Goal: Information Seeking & Learning: Learn about a topic

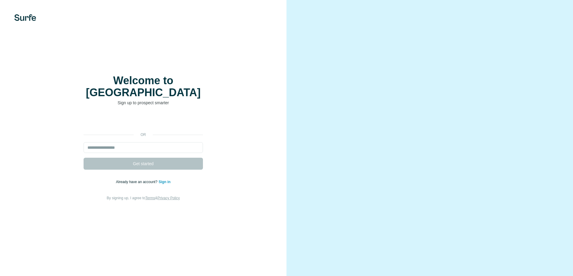
click at [117, 142] on input "email" at bounding box center [142, 147] width 119 height 11
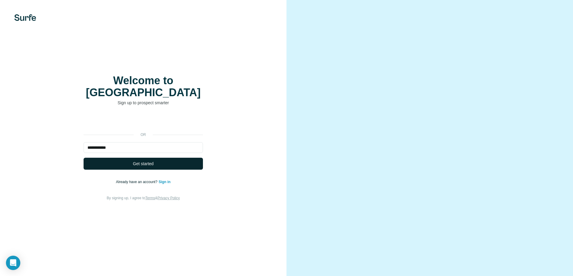
type input "**********"
click at [146, 160] on span "Get started" at bounding box center [143, 163] width 21 height 6
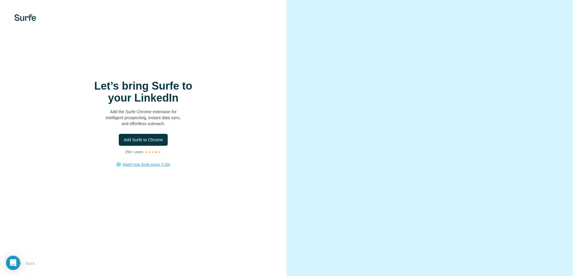
click at [141, 167] on span "Watch how Surfe works (1:58)" at bounding box center [146, 164] width 48 height 5
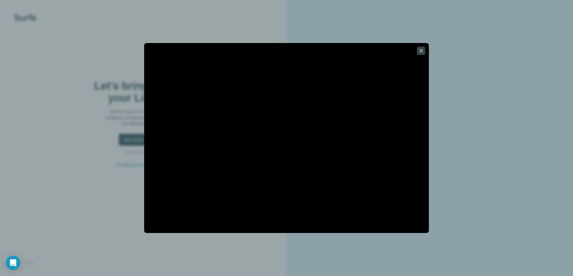
click at [475, 233] on div at bounding box center [286, 138] width 573 height 276
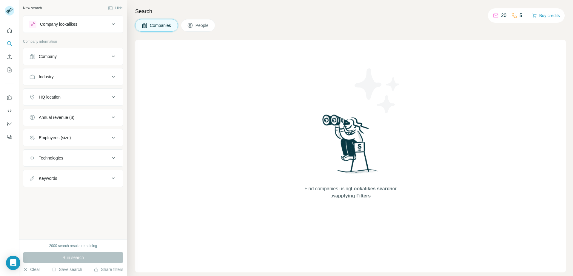
click at [86, 85] on ul "Company Industry HQ location Annual revenue ($) Employees (size) Technologies K…" at bounding box center [73, 117] width 100 height 139
click at [92, 74] on div "Industry" at bounding box center [69, 77] width 81 height 6
click at [86, 96] on div at bounding box center [70, 91] width 74 height 10
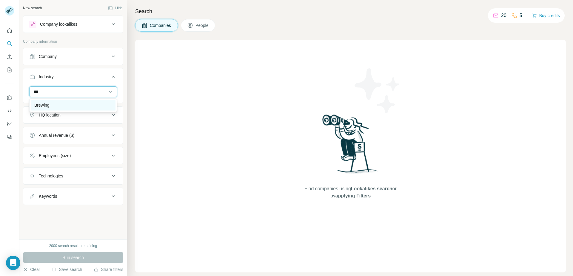
type input "***"
click at [67, 105] on div "Brewing" at bounding box center [73, 105] width 78 height 6
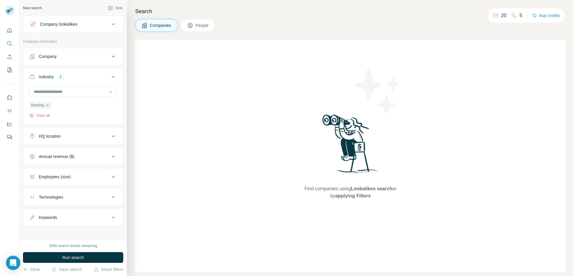
click at [80, 61] on button "Company" at bounding box center [73, 56] width 100 height 14
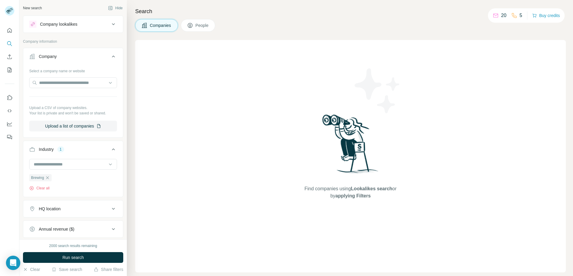
click at [78, 89] on div at bounding box center [73, 83] width 88 height 12
click at [98, 57] on div "Company" at bounding box center [69, 56] width 81 height 6
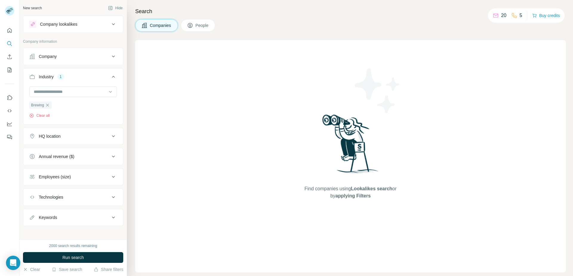
click at [80, 135] on div "HQ location" at bounding box center [69, 136] width 81 height 6
click at [76, 150] on input "text" at bounding box center [73, 151] width 88 height 11
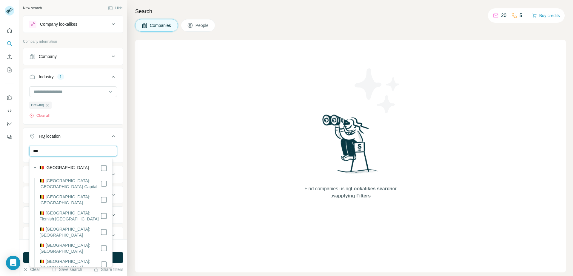
type input "***"
click at [110, 134] on icon at bounding box center [113, 135] width 7 height 7
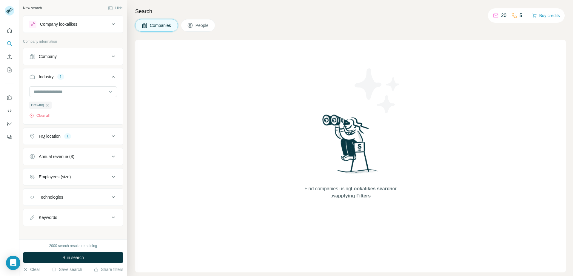
click at [105, 178] on div "Employees (size)" at bounding box center [69, 177] width 81 height 6
click at [31, 198] on icon at bounding box center [33, 201] width 6 height 6
drag, startPoint x: 34, startPoint y: 196, endPoint x: 33, endPoint y: 201, distance: 4.9
click at [33, 201] on ul "0-1 2-10 11-50 51-200 201-500 501-1K 1K-5K 5K-10K 10K-50K 50K-100K 100K-500K 50…" at bounding box center [73, 250] width 88 height 129
click at [33, 201] on icon at bounding box center [33, 201] width 2 height 2
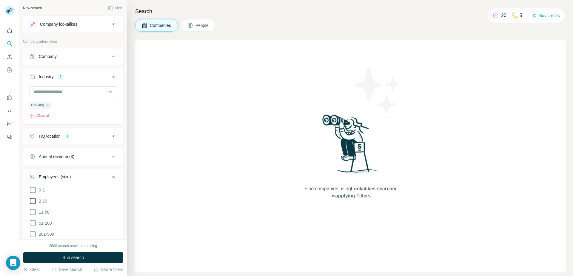
click at [33, 201] on icon at bounding box center [32, 200] width 7 height 7
click at [33, 201] on icon at bounding box center [33, 201] width 2 height 2
click at [33, 201] on icon at bounding box center [32, 200] width 7 height 7
click at [33, 212] on icon at bounding box center [32, 211] width 7 height 7
click at [32, 223] on icon at bounding box center [32, 222] width 7 height 7
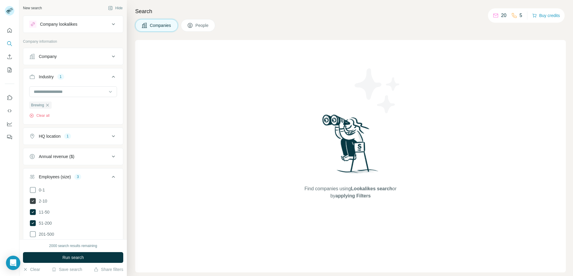
click at [110, 177] on icon at bounding box center [113, 176] width 7 height 7
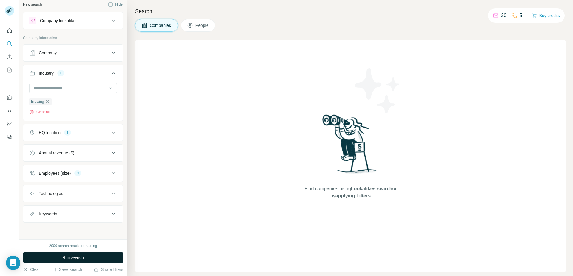
click at [95, 256] on button "Run search" at bounding box center [73, 257] width 100 height 11
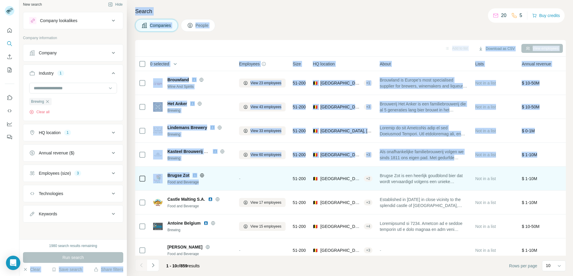
drag, startPoint x: 95, startPoint y: 256, endPoint x: 220, endPoint y: 180, distance: 146.3
click at [220, 180] on div "New search Hide Company lookalikes Company information Company Industry 1 Brewi…" at bounding box center [295, 138] width 553 height 276
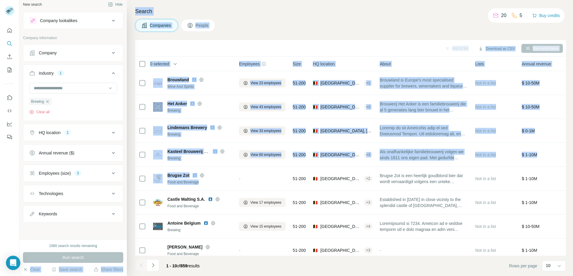
click at [304, 31] on div "Companies People" at bounding box center [350, 25] width 430 height 13
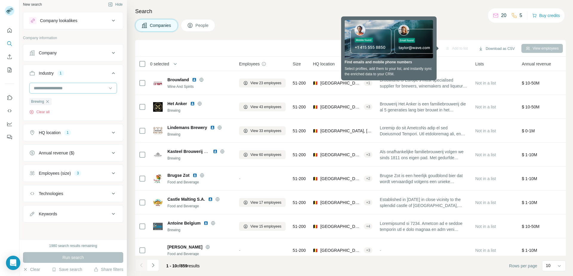
click at [50, 90] on input at bounding box center [70, 88] width 74 height 7
drag, startPoint x: 40, startPoint y: 85, endPoint x: 73, endPoint y: 109, distance: 41.6
click at [73, 109] on body "New search Hide Company lookalikes Company information Company Industry 1 Brewi…" at bounding box center [286, 138] width 573 height 276
type input "****"
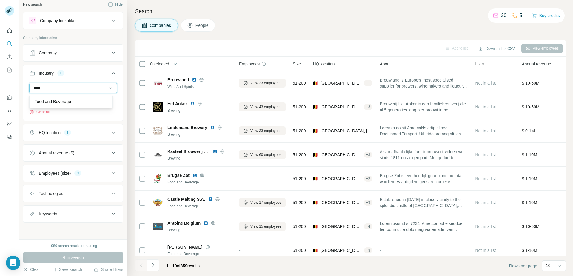
click at [67, 88] on input "****" at bounding box center [70, 88] width 74 height 7
type input "*****"
click at [65, 100] on div "Wholesale" at bounding box center [70, 101] width 73 height 6
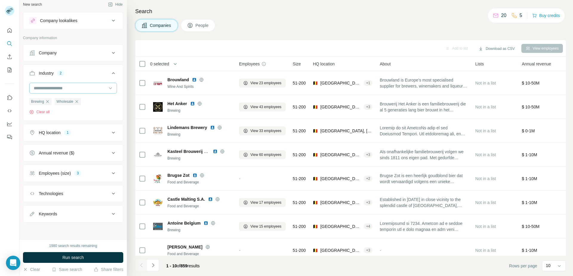
click at [68, 91] on input at bounding box center [70, 88] width 74 height 7
click at [62, 89] on input at bounding box center [70, 88] width 74 height 7
click at [88, 213] on div "Keywords" at bounding box center [69, 214] width 81 height 6
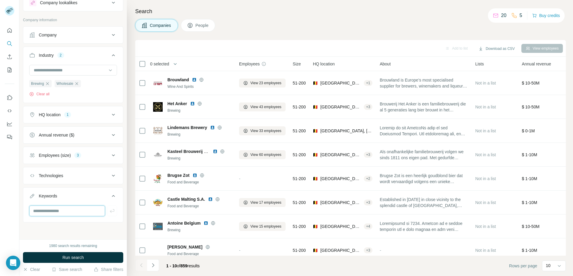
click at [67, 213] on input "text" at bounding box center [67, 210] width 76 height 11
type input "**********"
click at [86, 230] on div "**********" at bounding box center [72, 119] width 107 height 239
click at [69, 260] on button "Run search" at bounding box center [73, 257] width 100 height 11
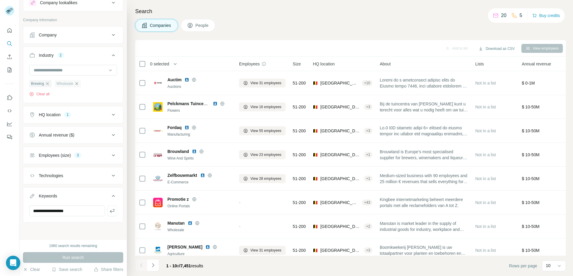
click at [75, 83] on icon "button" at bounding box center [76, 83] width 5 height 5
click at [82, 209] on input "**********" at bounding box center [67, 210] width 76 height 11
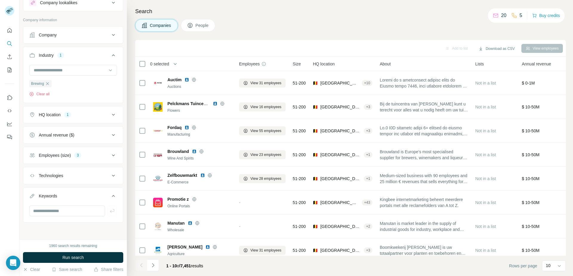
click at [80, 234] on div "New search Hide Company lookalikes Company information Company Industry 1 Brewi…" at bounding box center [72, 119] width 107 height 239
click at [69, 253] on button "Run search" at bounding box center [73, 257] width 100 height 11
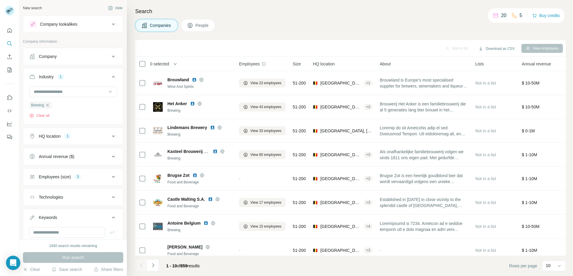
scroll to position [21, 0]
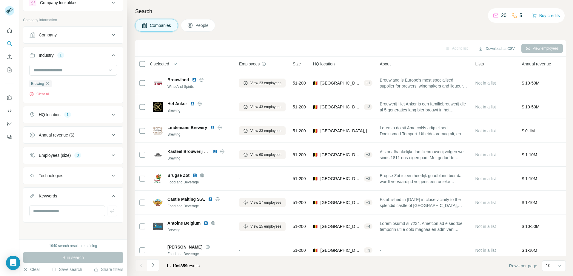
click at [197, 26] on span "People" at bounding box center [202, 25] width 14 height 6
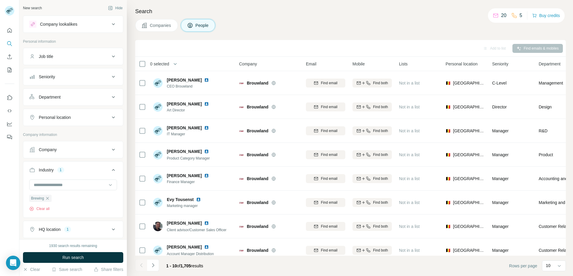
click at [77, 76] on div "Seniority" at bounding box center [69, 77] width 81 height 6
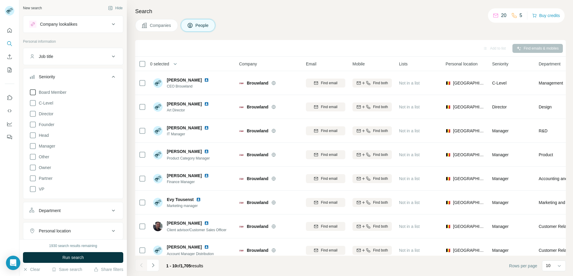
click at [33, 90] on icon at bounding box center [32, 92] width 7 height 7
click at [30, 109] on div "Board Member C-Level Director Founder Head Manager Other Owner Partner VP Clear…" at bounding box center [73, 143] width 88 height 115
click at [30, 102] on icon at bounding box center [33, 103] width 6 height 6
click at [31, 114] on icon at bounding box center [32, 113] width 7 height 7
click at [31, 125] on icon at bounding box center [32, 124] width 7 height 7
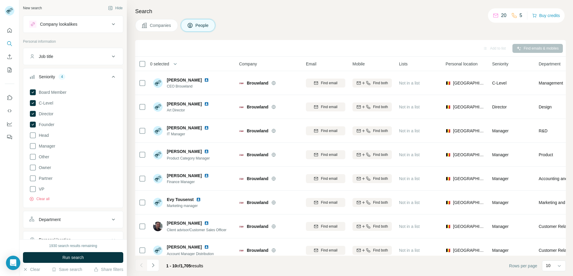
click at [110, 79] on icon at bounding box center [113, 76] width 7 height 7
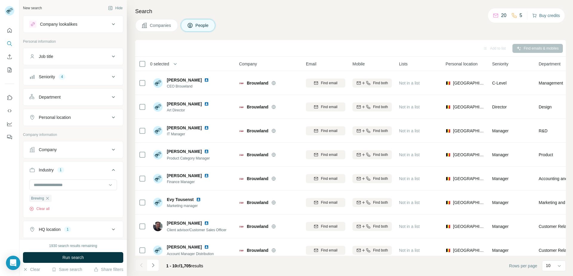
click at [545, 15] on button "Buy credits" at bounding box center [546, 15] width 28 height 8
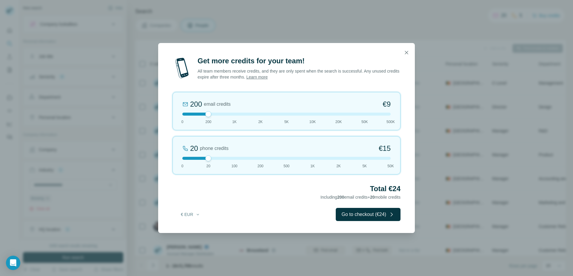
click at [363, 158] on div at bounding box center [286, 158] width 208 height 3
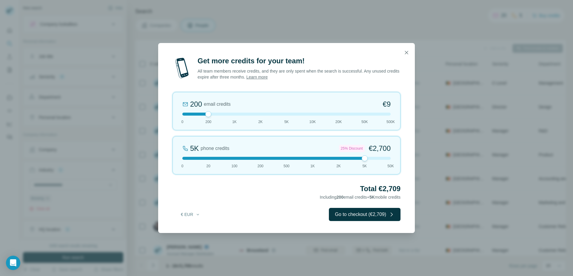
click at [313, 114] on div at bounding box center [286, 113] width 208 height 3
click at [286, 114] on div at bounding box center [286, 113] width 208 height 3
click at [406, 51] on icon "button" at bounding box center [406, 53] width 6 height 6
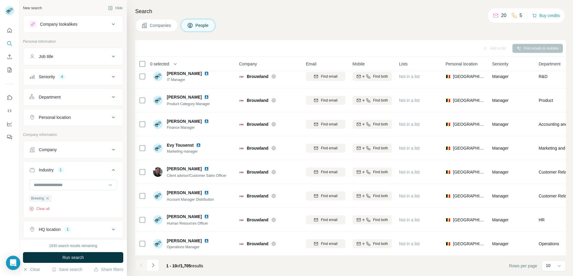
scroll to position [115, 0]
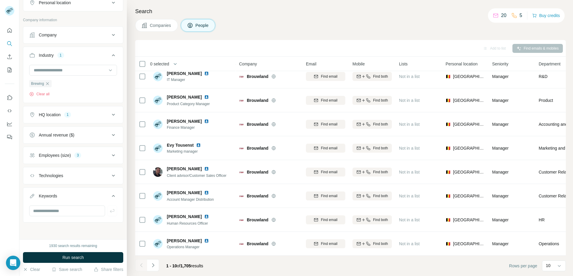
click at [112, 175] on icon at bounding box center [113, 175] width 3 height 2
click at [8, 56] on icon "Enrich CSV" at bounding box center [10, 57] width 6 height 6
